Goal: Task Accomplishment & Management: Use online tool/utility

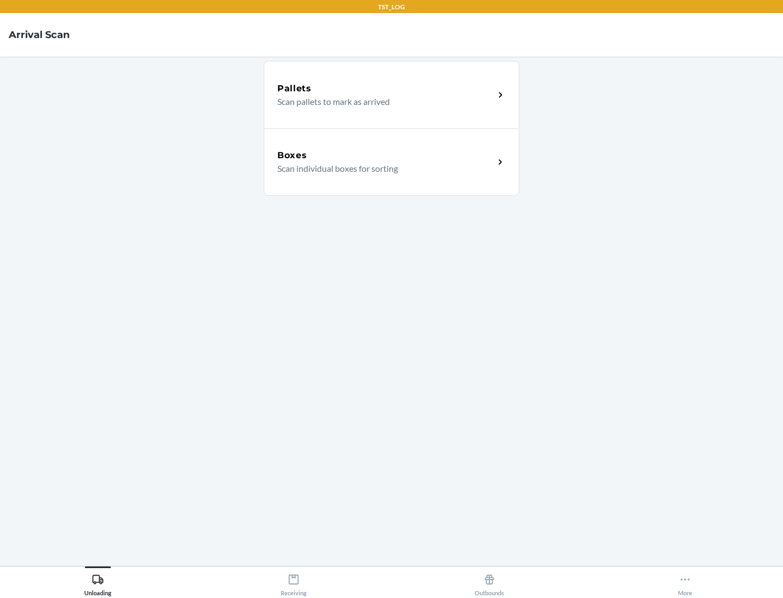
click at [386, 156] on div "Boxes" at bounding box center [385, 155] width 217 height 13
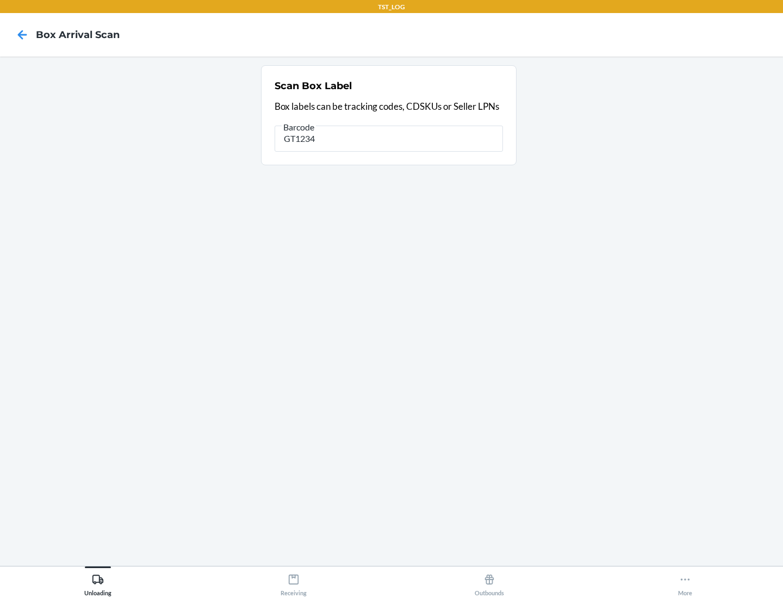
type input "GT1234"
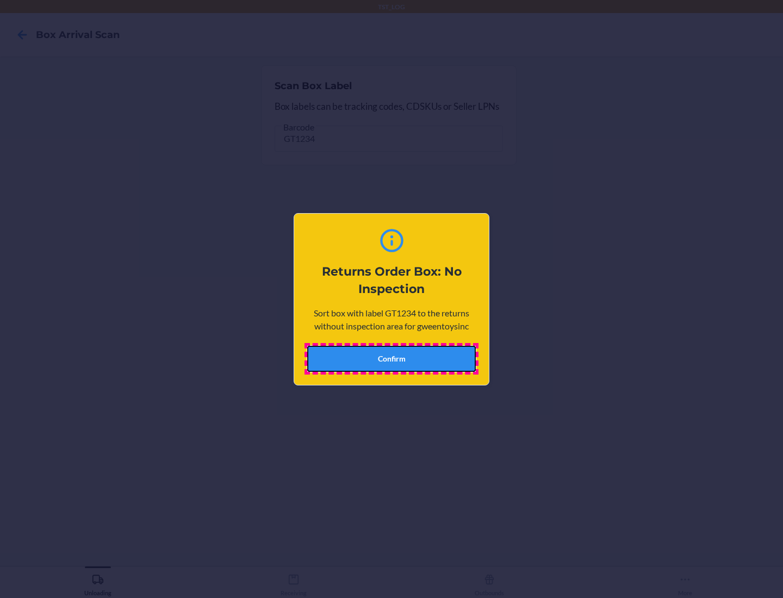
click at [392, 358] on button "Confirm" at bounding box center [391, 359] width 169 height 26
